Goal: Use online tool/utility: Use online tool/utility

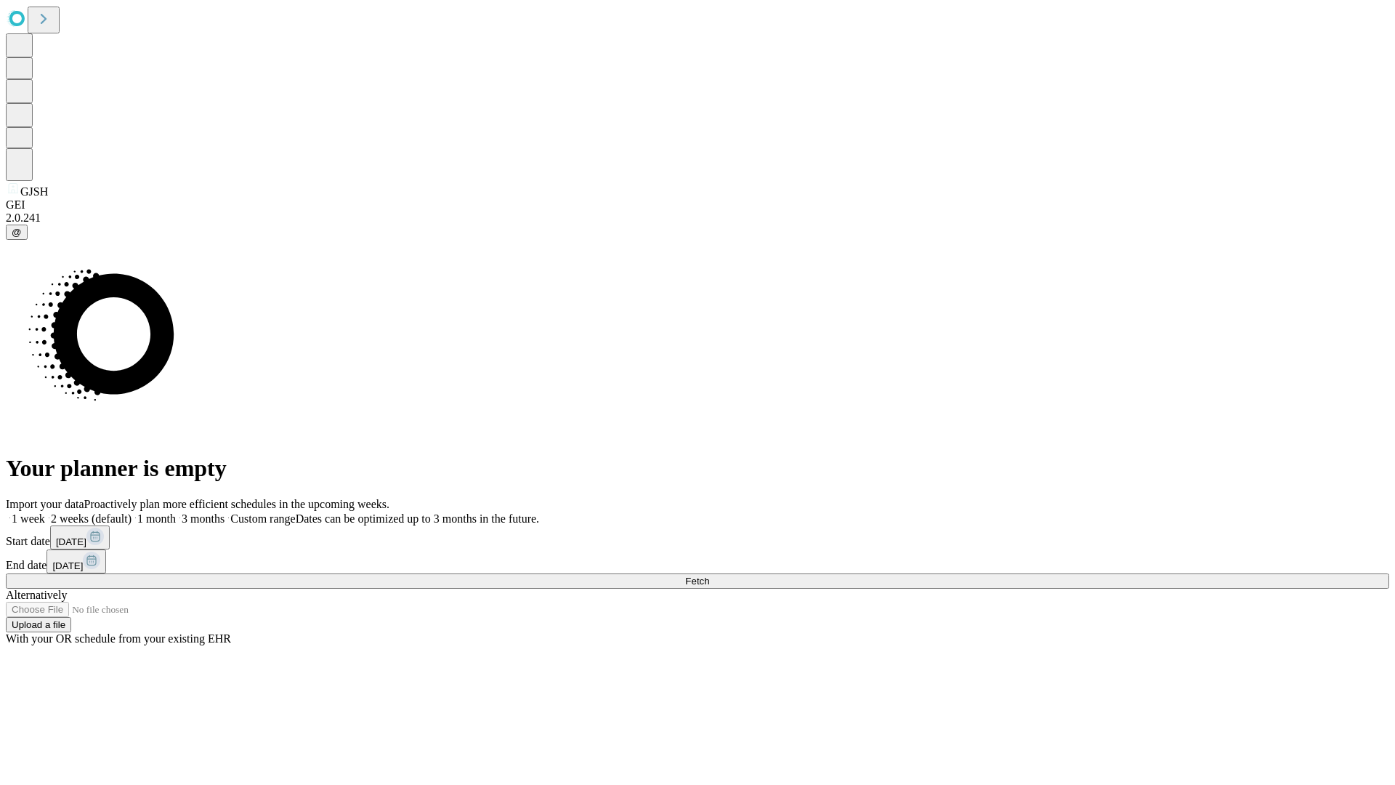
click at [709, 575] on span "Fetch" at bounding box center [697, 580] width 24 height 11
